Goal: Information Seeking & Learning: Learn about a topic

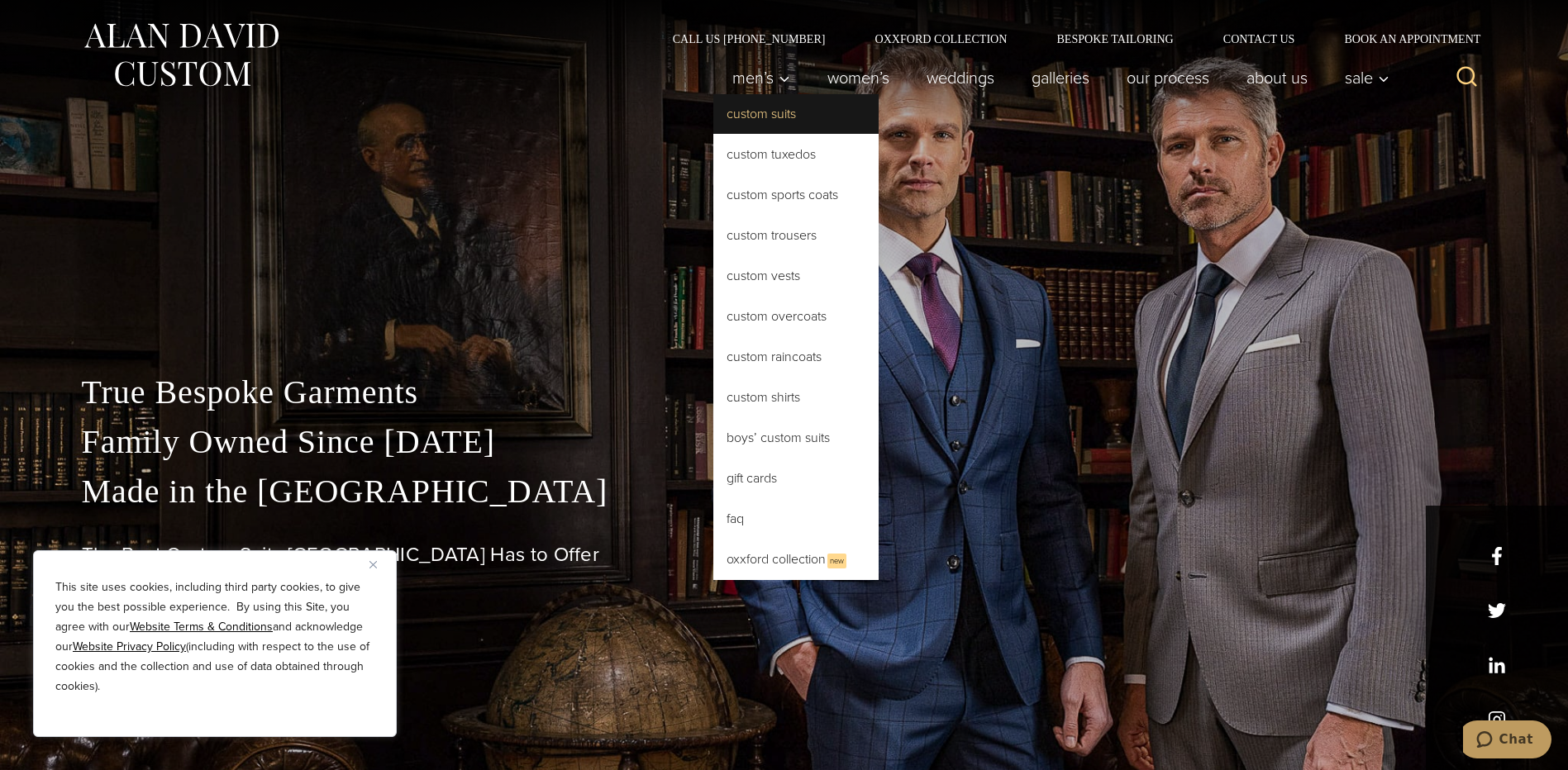
click at [748, 122] on link "Custom Suits" at bounding box center [796, 114] width 166 height 39
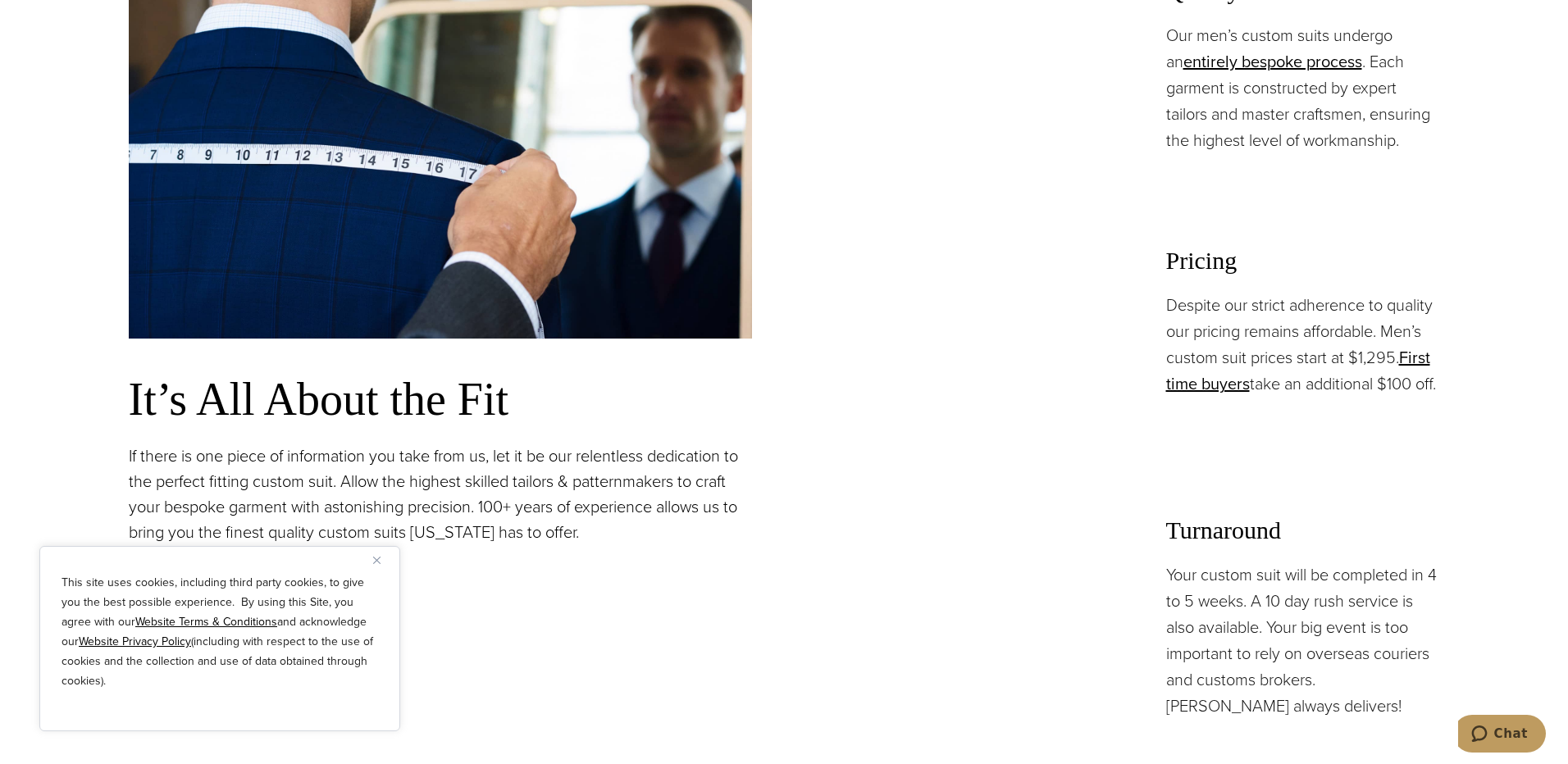
scroll to position [1312, 0]
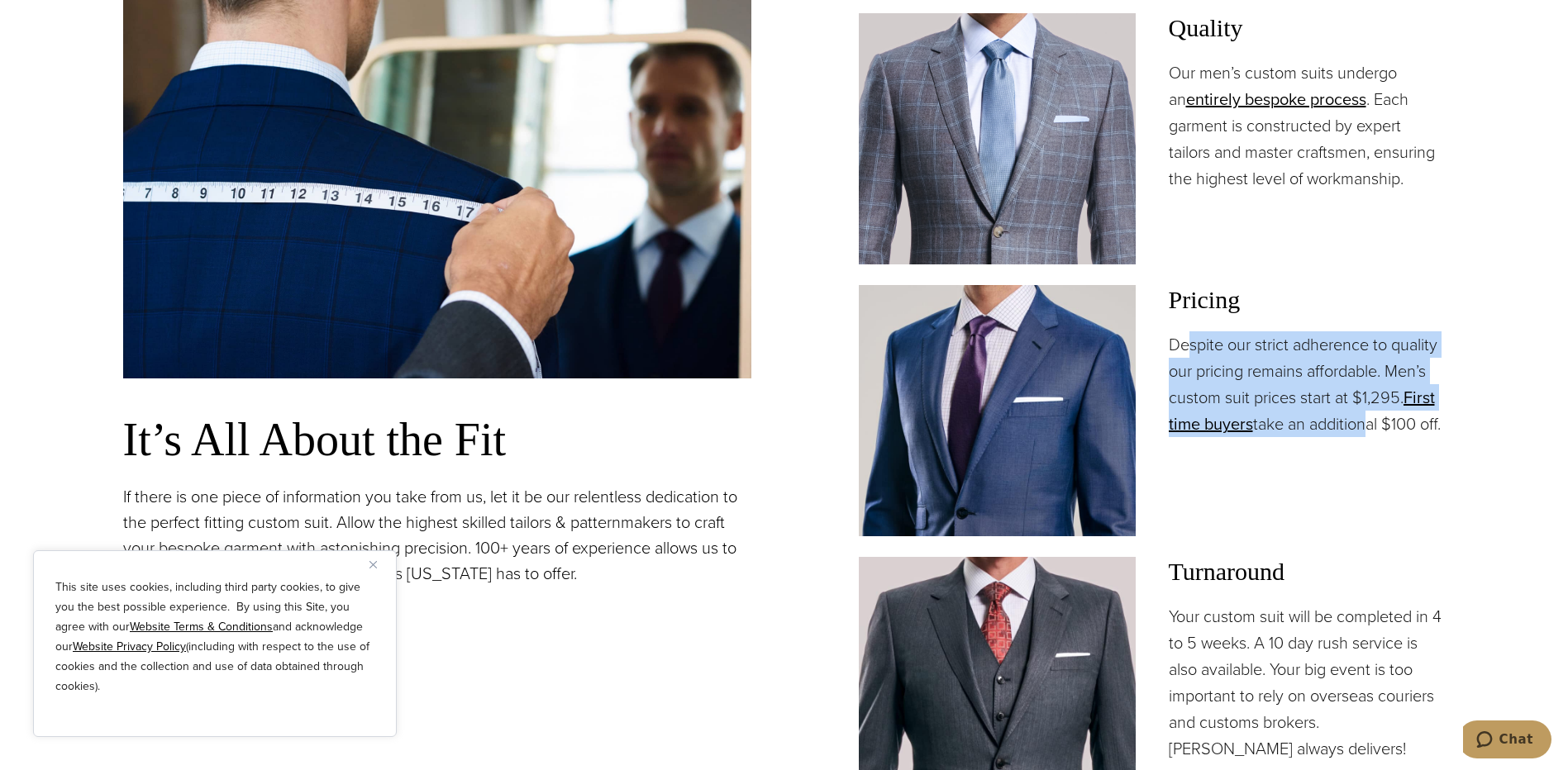
drag, startPoint x: 1195, startPoint y: 347, endPoint x: 1363, endPoint y: 420, distance: 183.2
click at [1363, 420] on p "Despite our strict adherence to quality our pricing remains affordable. Men’s c…" at bounding box center [1307, 384] width 277 height 106
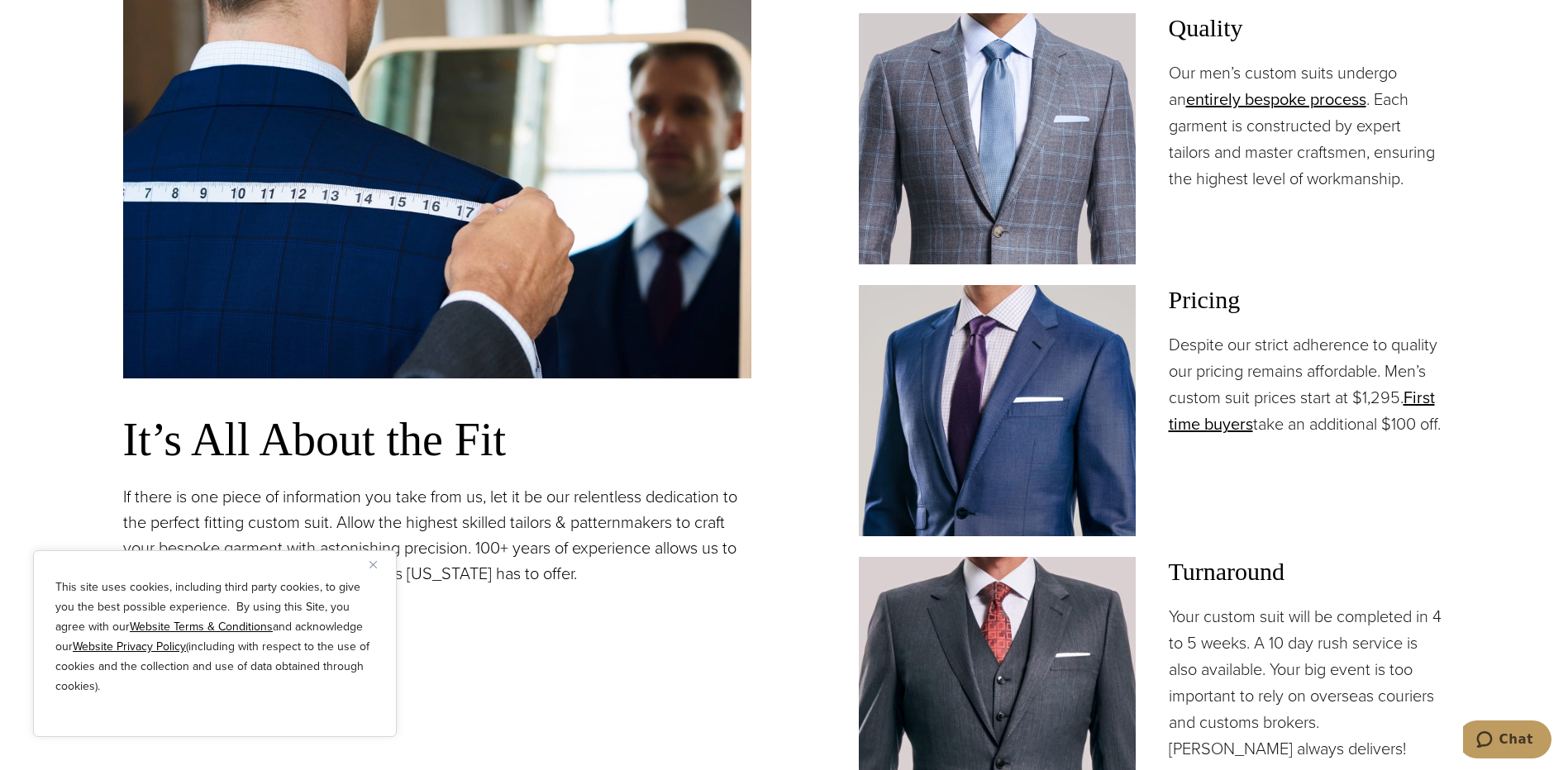
drag, startPoint x: 1363, startPoint y: 420, endPoint x: 1269, endPoint y: 478, distance: 110.5
click at [1269, 478] on div "Pricing Despite our strict adherence to quality our pricing remains affordable.…" at bounding box center [1307, 410] width 277 height 251
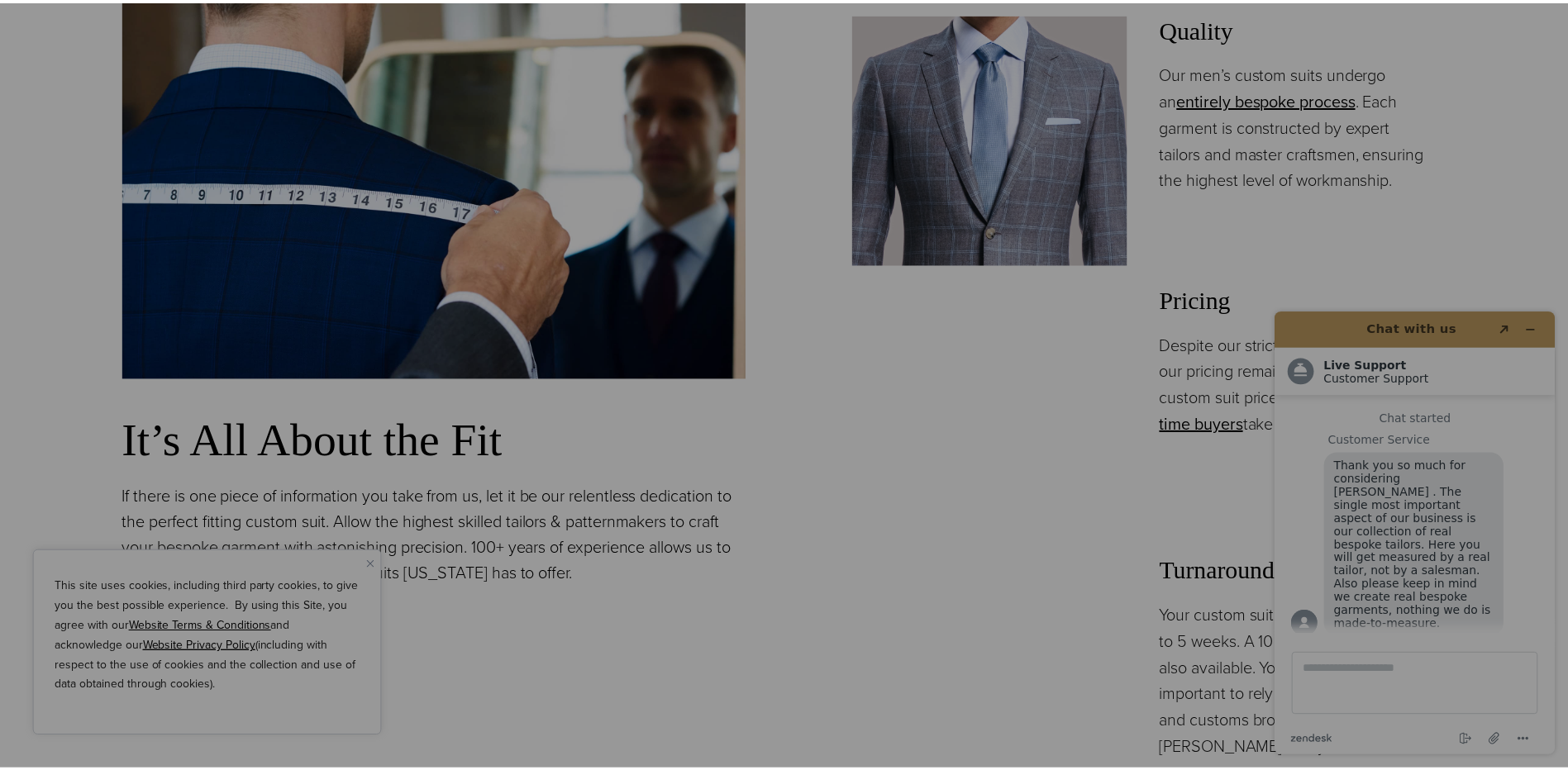
scroll to position [0, 0]
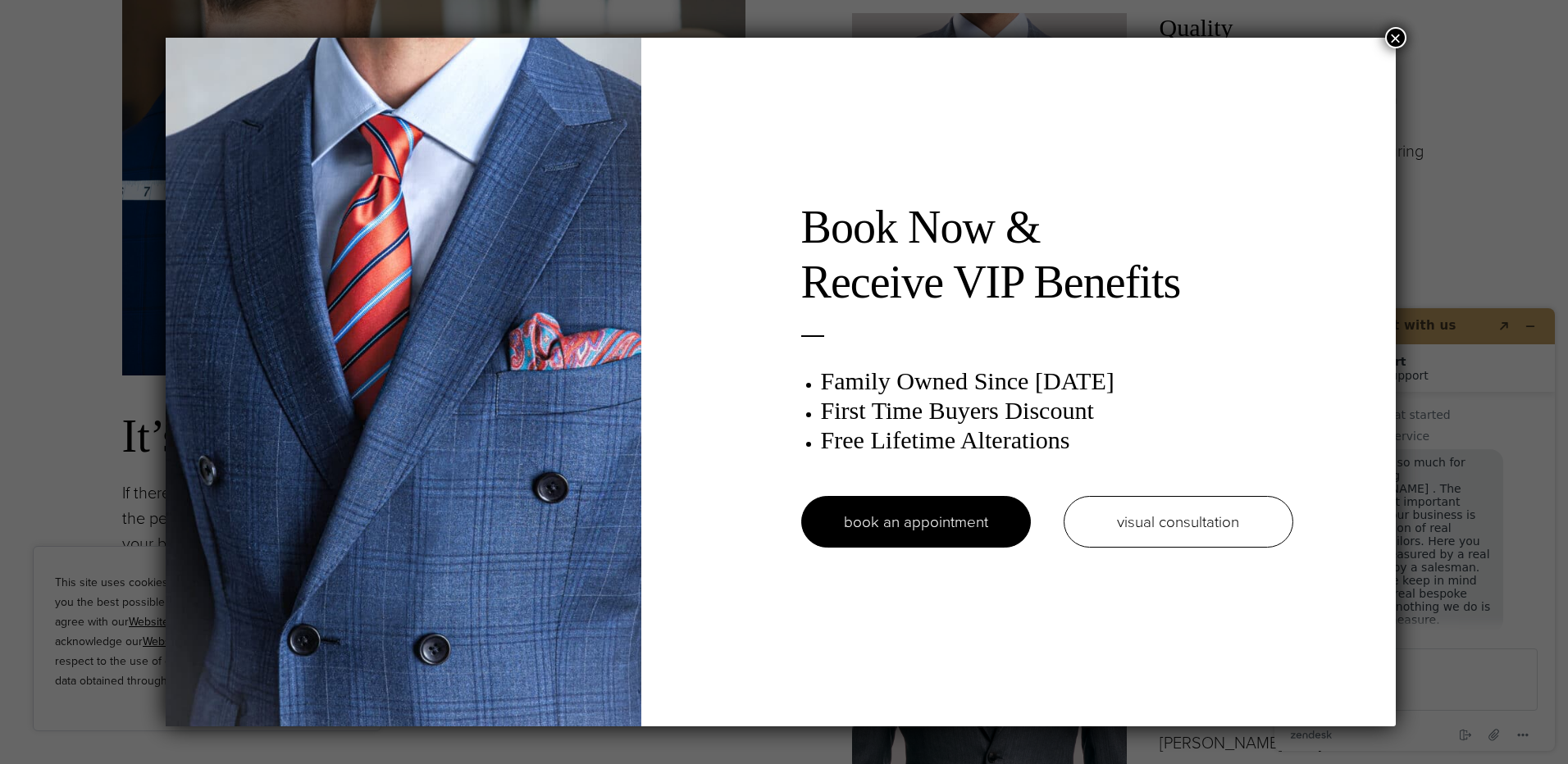
click at [1389, 35] on button "×" at bounding box center [1396, 38] width 21 height 21
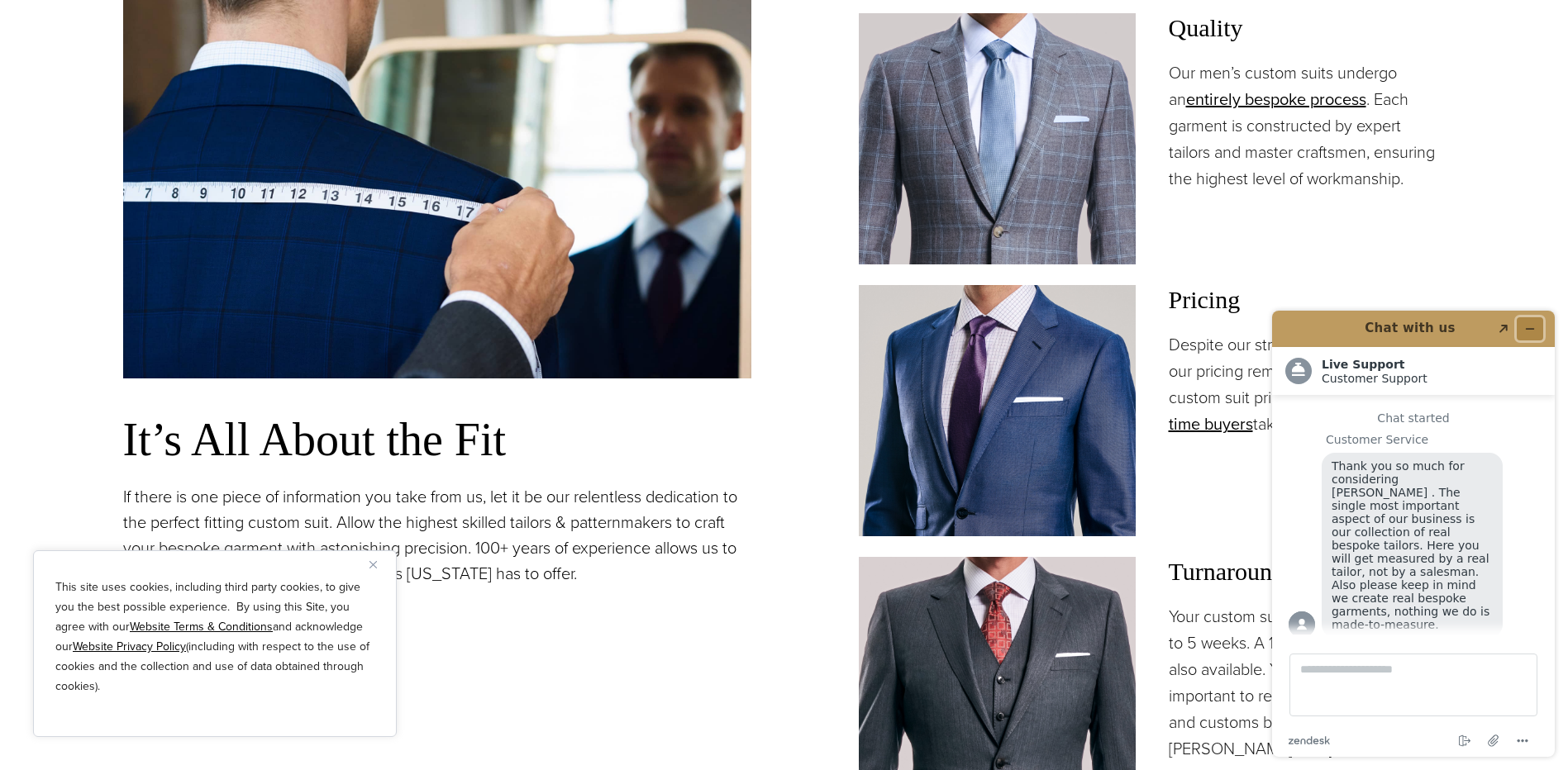
click at [1525, 331] on icon "Minimize widget" at bounding box center [1531, 329] width 12 height 12
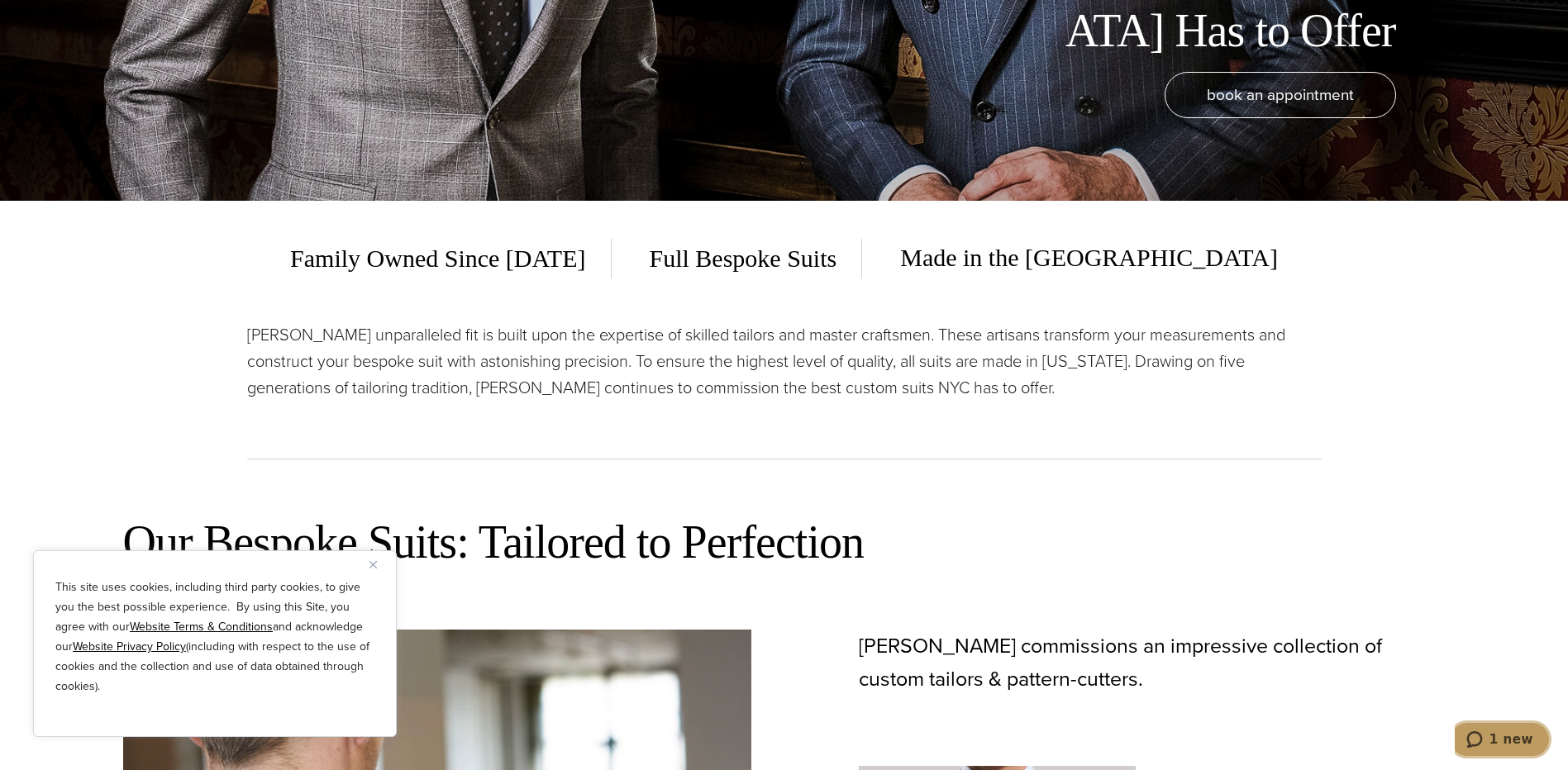
scroll to position [578, 0]
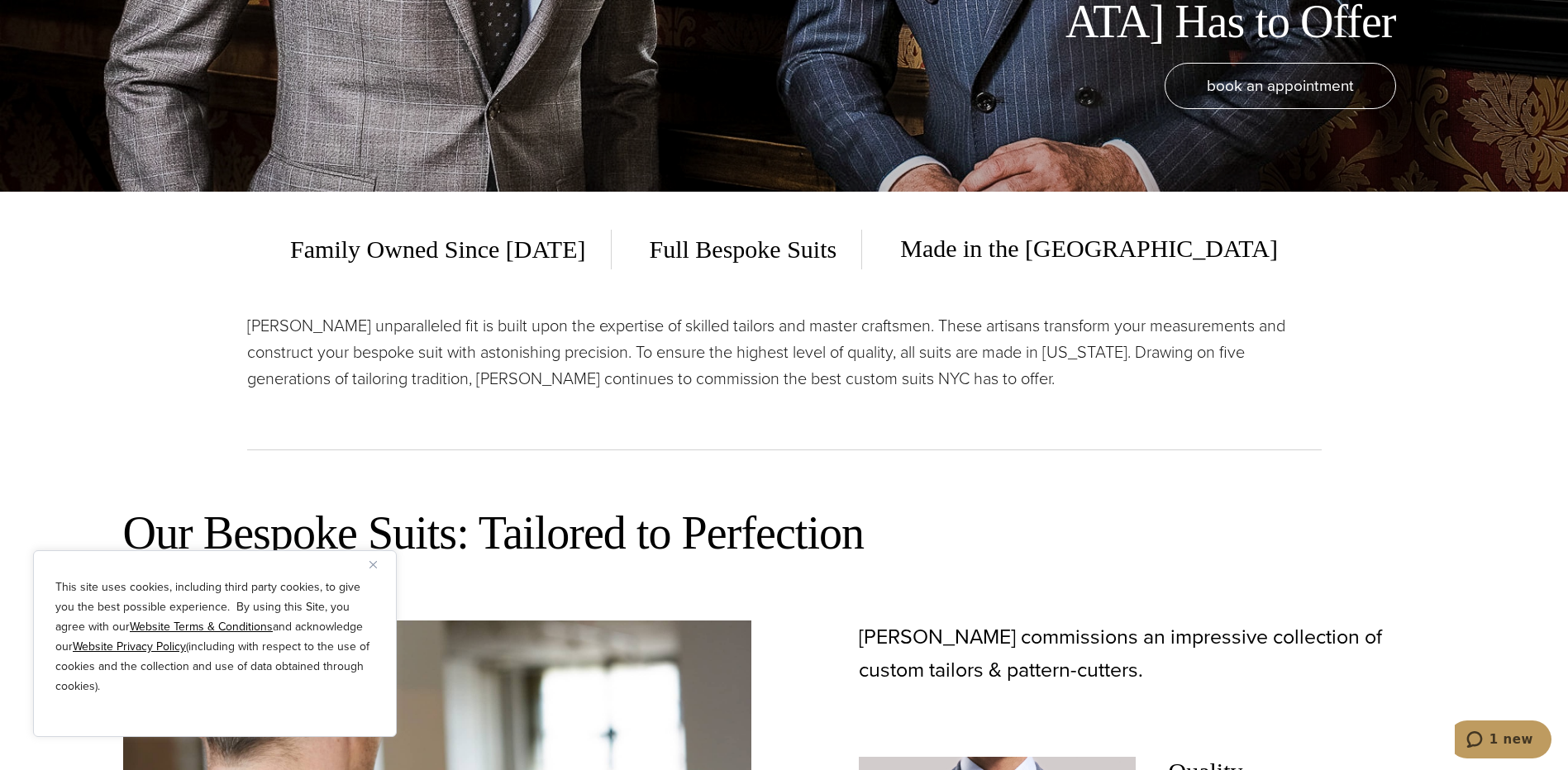
click at [369, 565] on img "Close" at bounding box center [373, 565] width 8 height 8
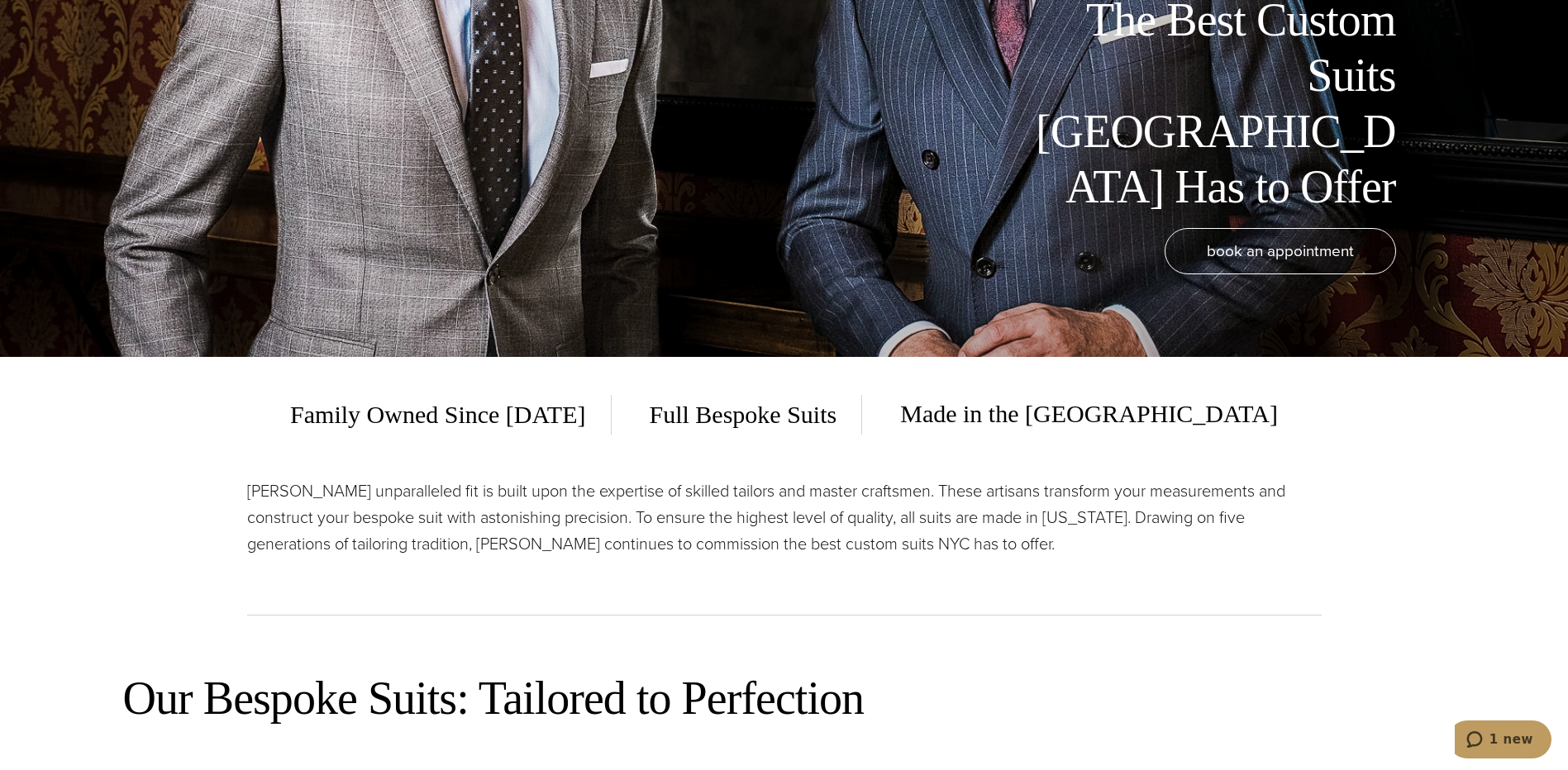
scroll to position [0, 0]
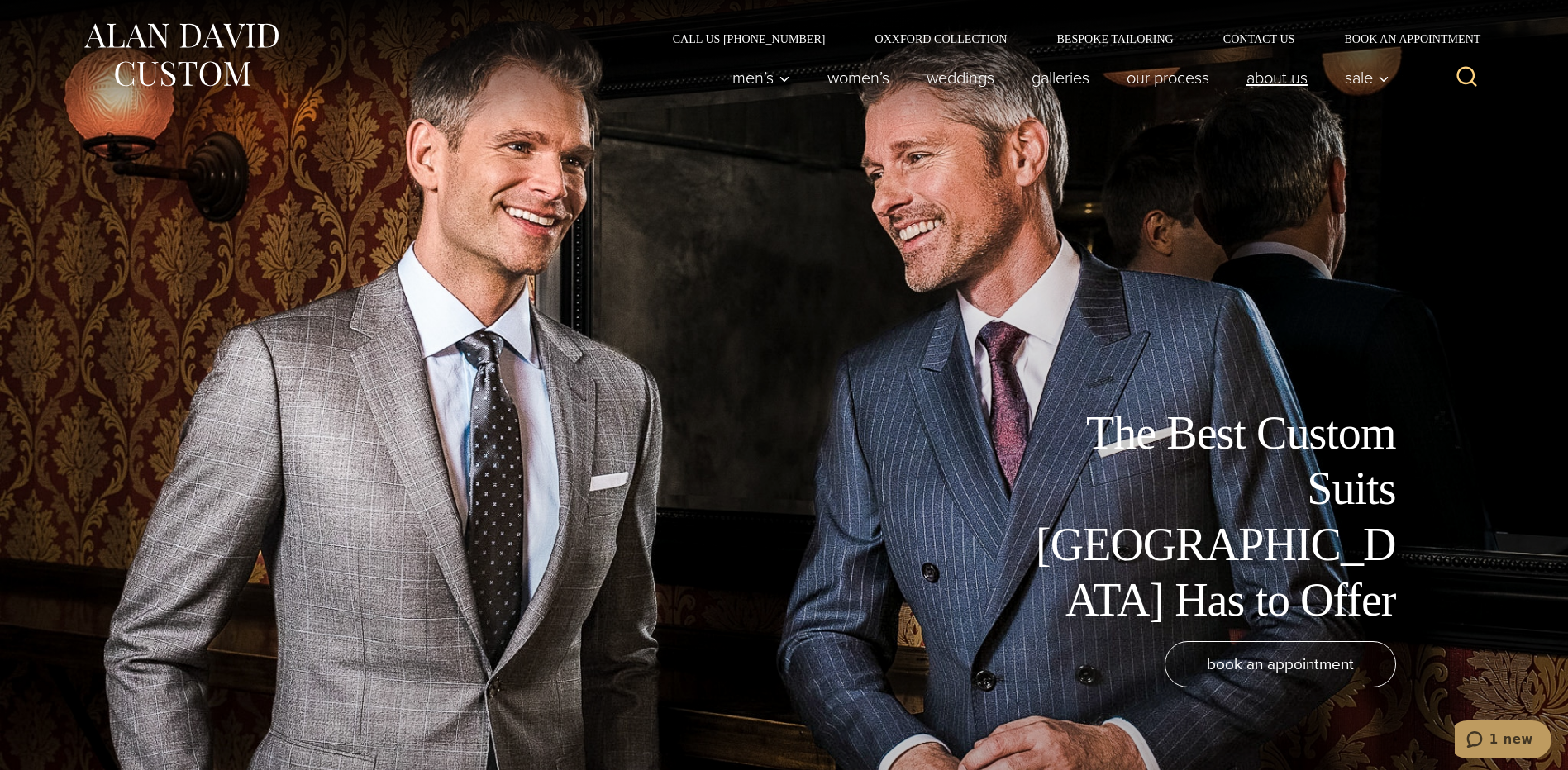
click at [1290, 76] on link "About Us" at bounding box center [1277, 77] width 98 height 33
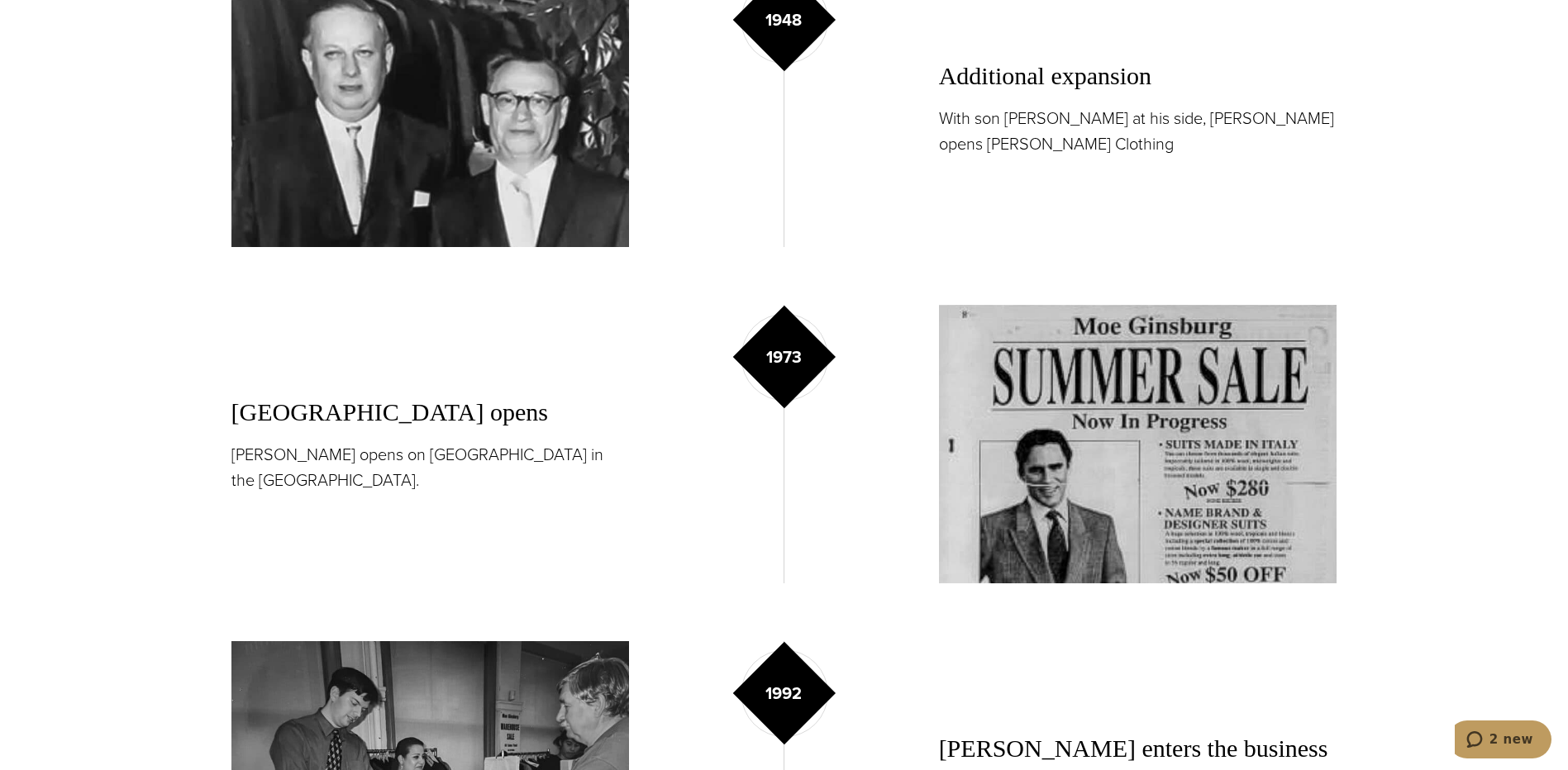
scroll to position [1653, 0]
